Goal: Check status: Check status

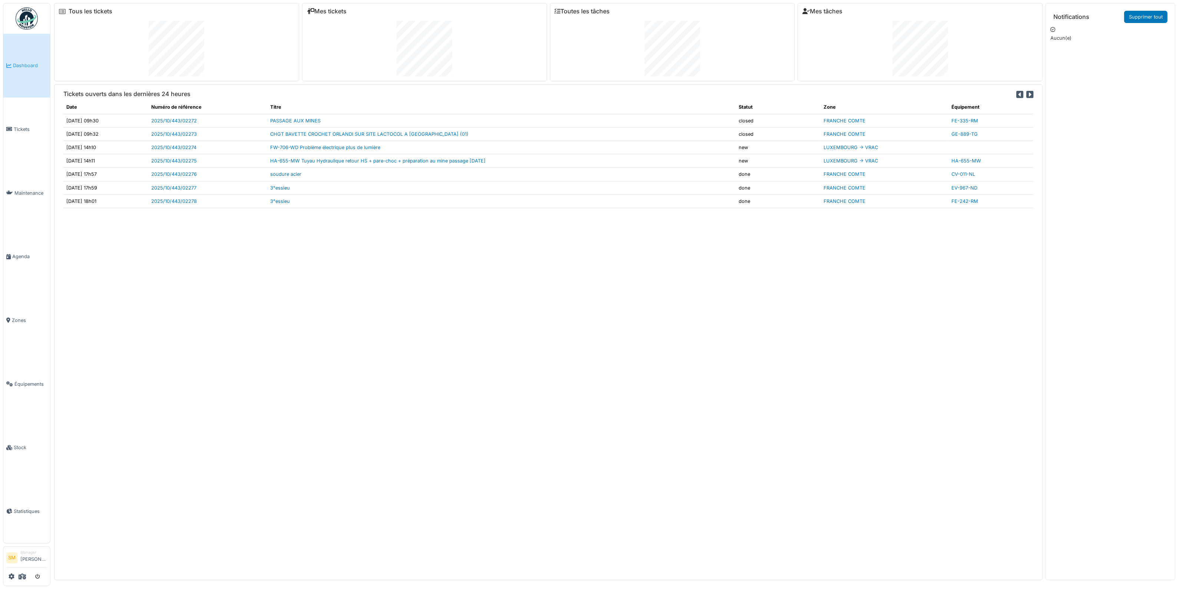
click at [611, 293] on div "Tickets ouverts dans les dernières 24 heures Date Numéro de référence Titre Sta…" at bounding box center [548, 332] width 989 height 496
click at [704, 366] on div "Tickets ouverts dans les dernières 24 heures Date Numéro de référence Titre Sta…" at bounding box center [548, 332] width 989 height 496
drag, startPoint x: 807, startPoint y: 364, endPoint x: 794, endPoint y: 366, distance: 13.2
click at [704, 366] on div "Tickets ouverts dans les dernières 24 heures Date Numéro de référence Titre Sta…" at bounding box center [548, 332] width 989 height 496
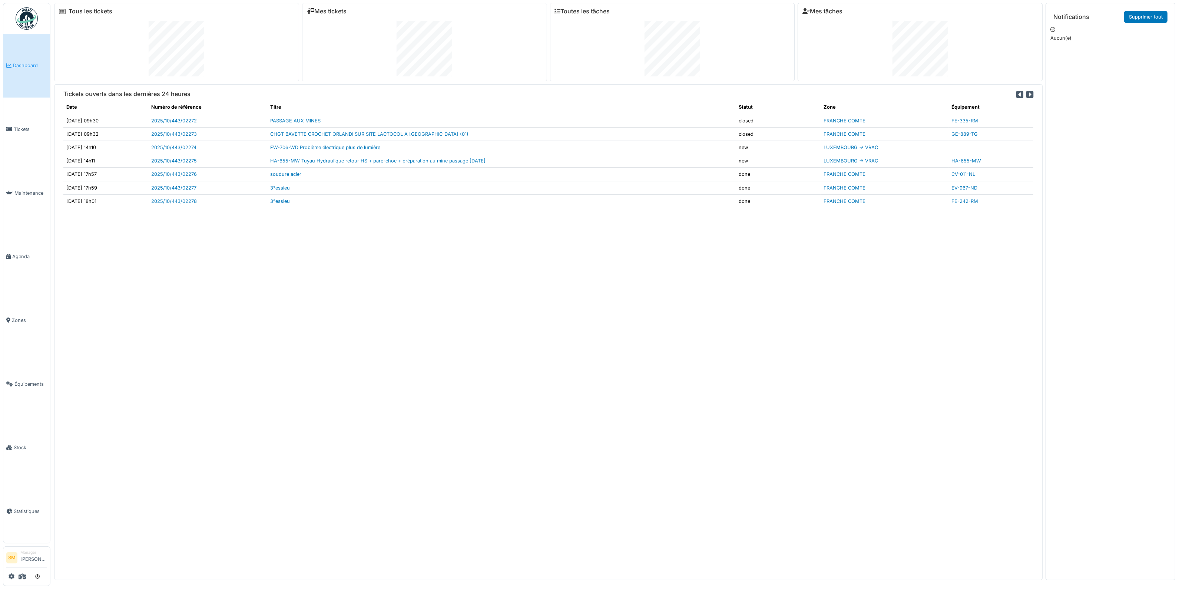
click at [704, 366] on div "Tickets ouverts dans les dernières 24 heures Date Numéro de référence Titre Sta…" at bounding box center [548, 332] width 989 height 496
click at [30, 18] on img at bounding box center [27, 18] width 22 height 22
click at [464, 348] on div "Tickets ouverts dans les dernières 24 heures Date Numéro de référence Titre Sta…" at bounding box center [548, 332] width 989 height 496
